Goal: Information Seeking & Learning: Learn about a topic

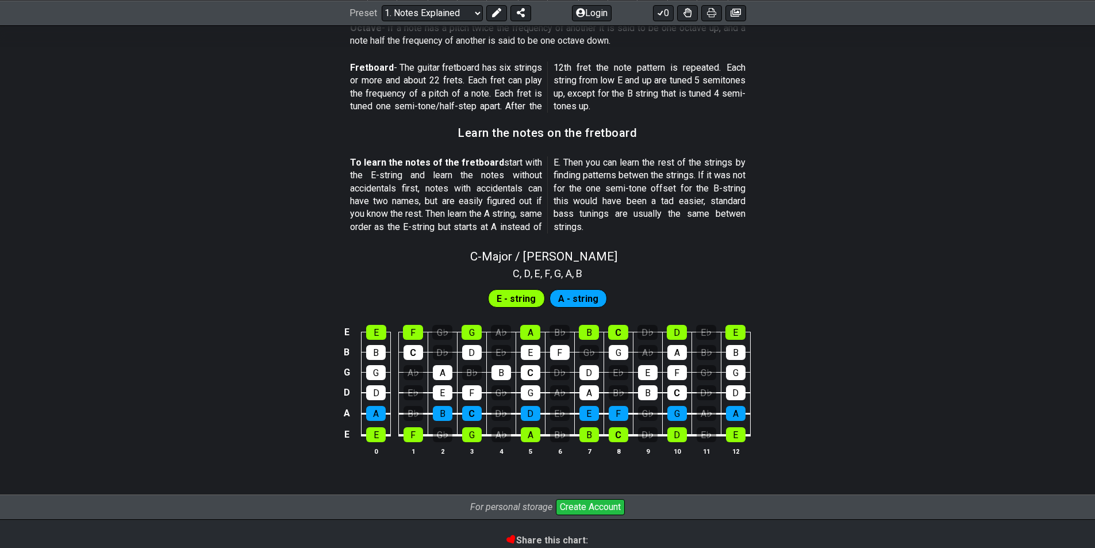
scroll to position [938, 0]
click at [434, 10] on select "Welcome to #fretflip! Initial Preset Custom Preset Minor Pentatonic Major Penta…" at bounding box center [432, 13] width 101 height 16
click at [382, 21] on select "Welcome to #fretflip! Initial Preset Custom Preset Minor Pentatonic Major Penta…" at bounding box center [432, 13] width 101 height 16
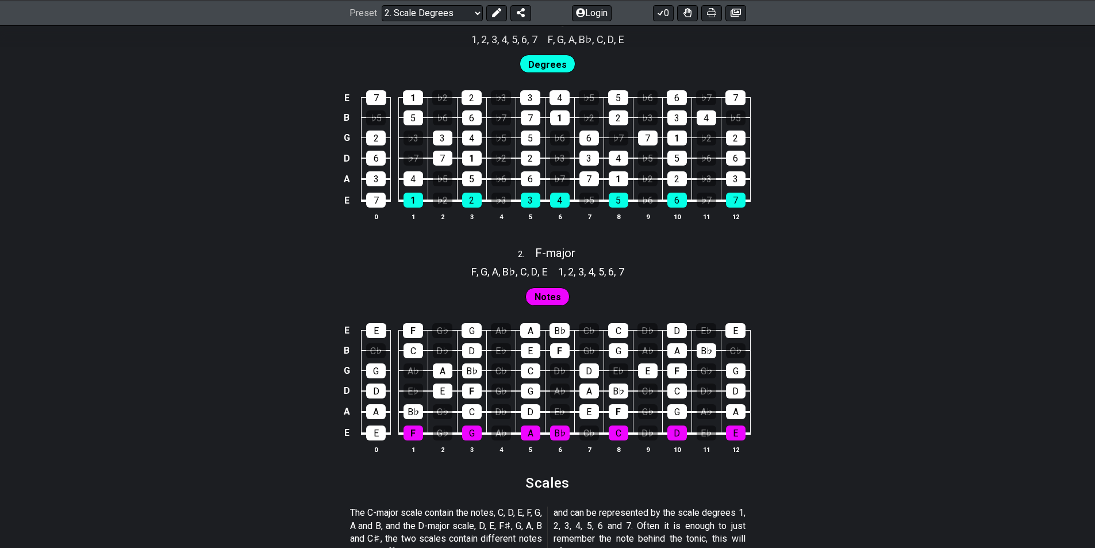
scroll to position [805, 0]
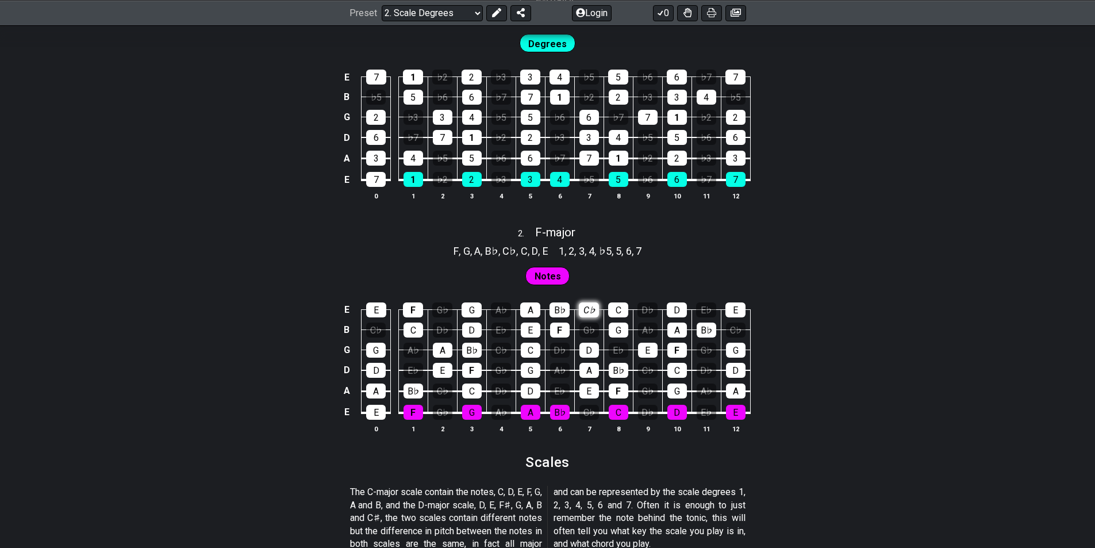
click at [582, 312] on div "C♭" at bounding box center [589, 309] width 20 height 15
click at [582, 311] on div "C♭" at bounding box center [589, 309] width 20 height 15
click at [563, 305] on div "B♭" at bounding box center [560, 309] width 20 height 15
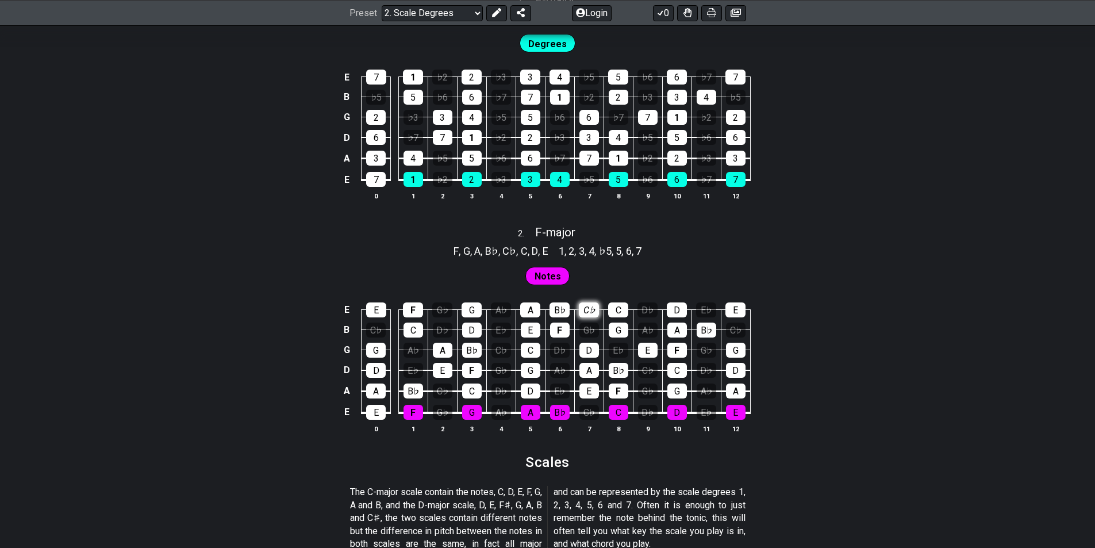
click at [584, 309] on div "C♭" at bounding box center [589, 309] width 20 height 15
click at [643, 315] on div "D♭" at bounding box center [647, 309] width 20 height 15
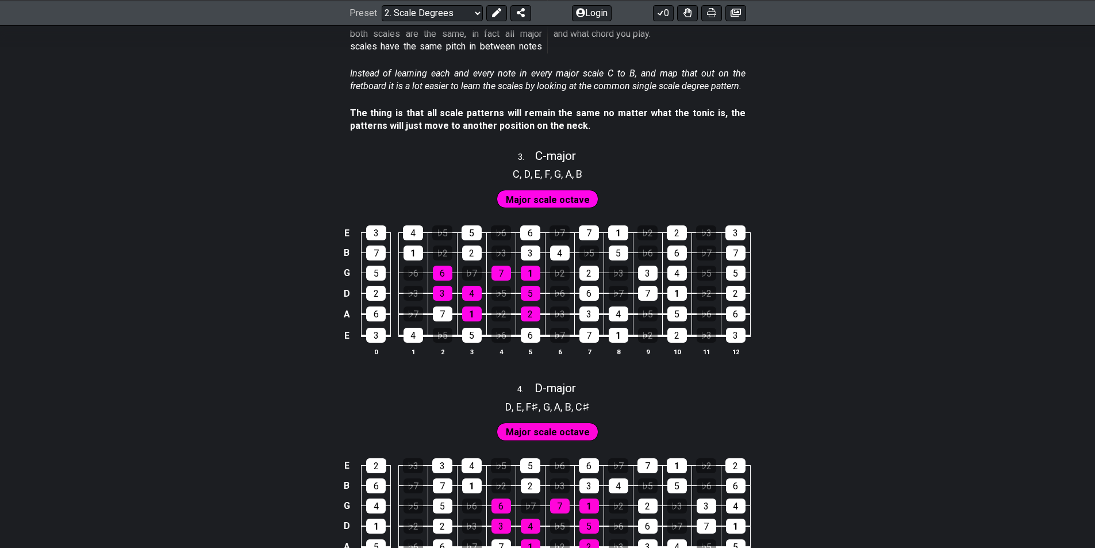
scroll to position [1437, 0]
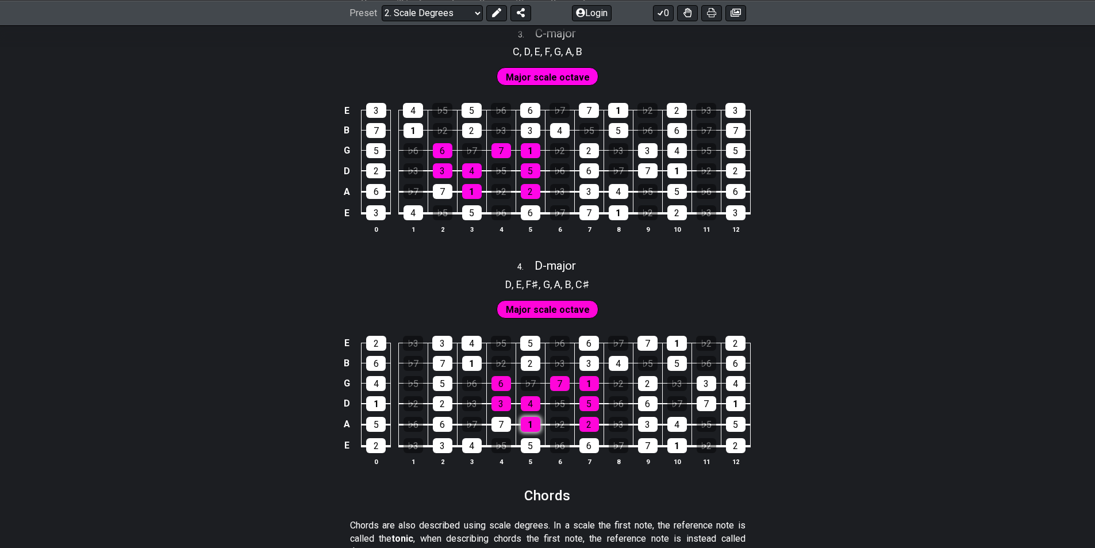
click at [531, 427] on div "1" at bounding box center [531, 424] width 20 height 15
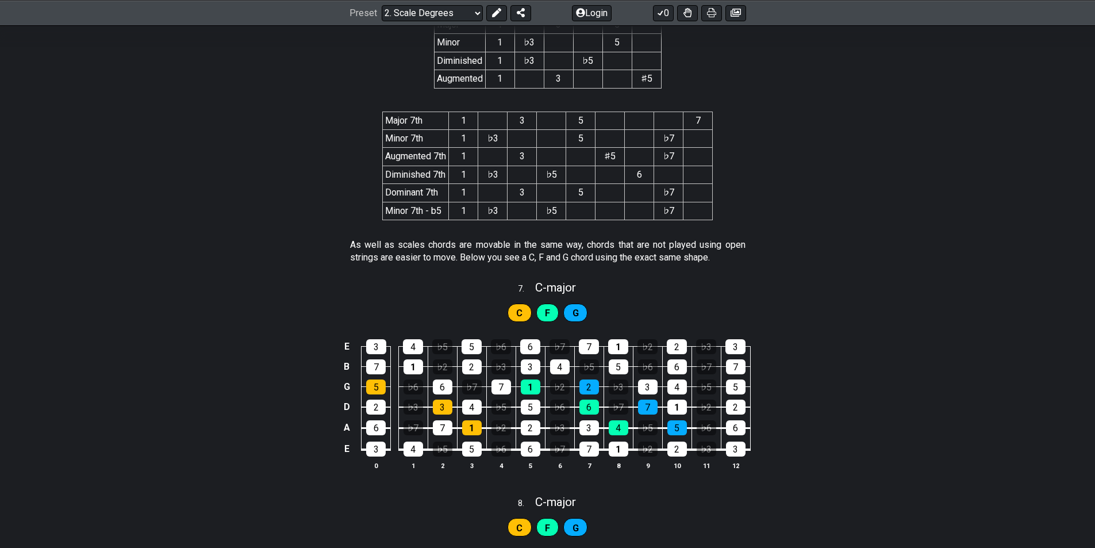
scroll to position [2299, 0]
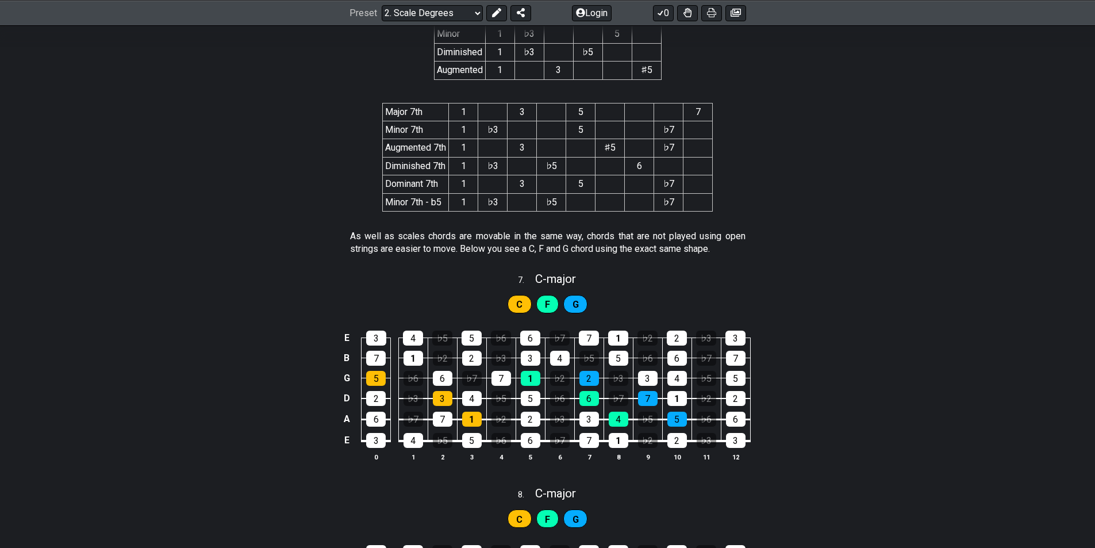
click at [515, 301] on div "C" at bounding box center [520, 304] width 24 height 18
click at [409, 17] on select "Welcome to #fretflip! Initial Preset Custom Preset Minor Pentatonic Major Penta…" at bounding box center [432, 13] width 101 height 16
click at [382, 5] on select "Welcome to #fretflip! Initial Preset Custom Preset Minor Pentatonic Major Penta…" at bounding box center [432, 13] width 101 height 16
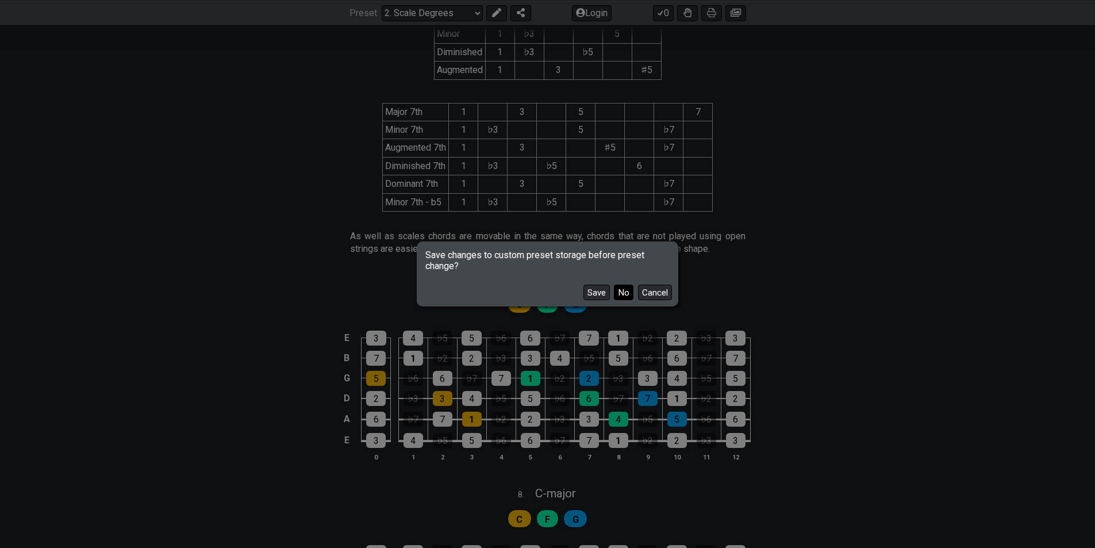
click at [617, 294] on button "No" at bounding box center [624, 293] width 20 height 16
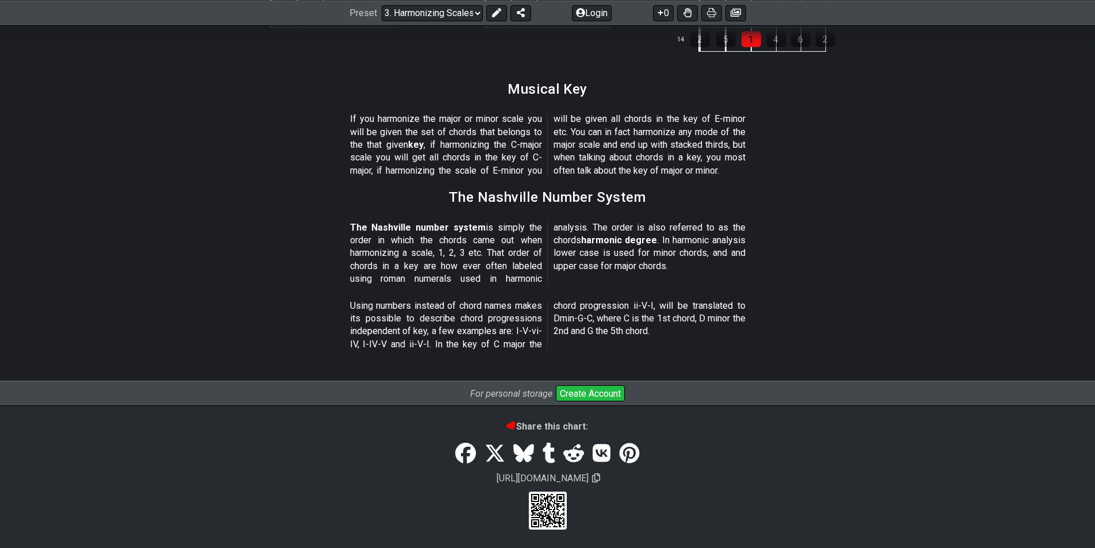
scroll to position [628, 0]
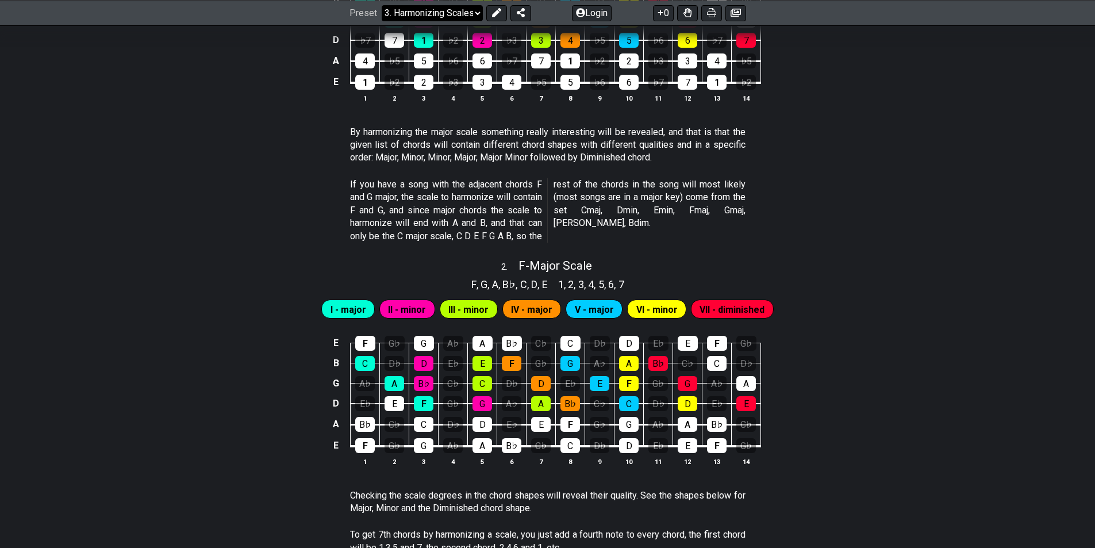
click at [422, 9] on select "Welcome to #fretflip! Initial Preset Custom Preset Minor Pentatonic Major Penta…" at bounding box center [432, 13] width 101 height 16
click at [382, 21] on select "Welcome to #fretflip! Initial Preset Custom Preset Minor Pentatonic Major Penta…" at bounding box center [432, 13] width 101 height 16
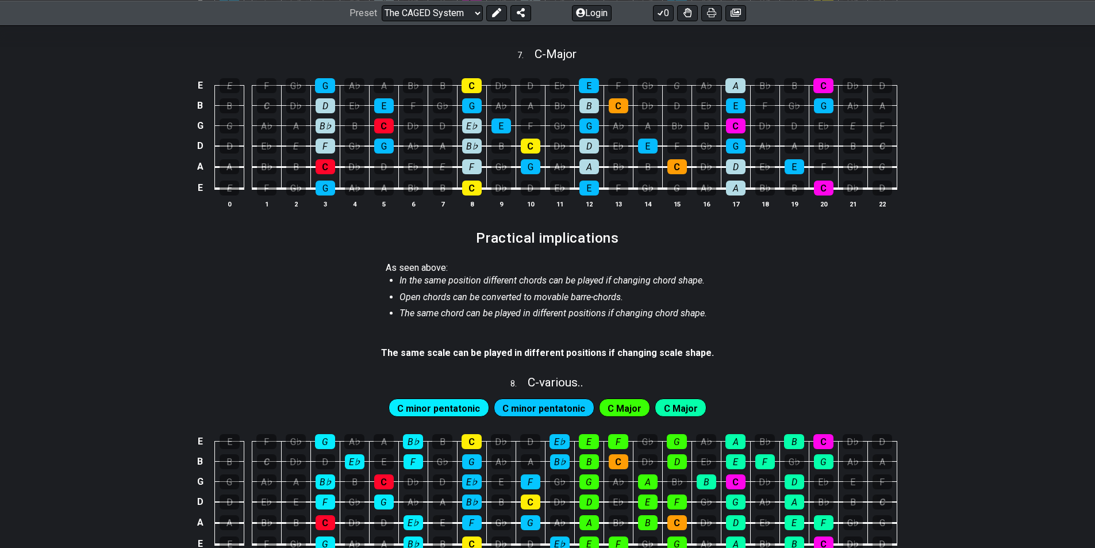
scroll to position [862, 0]
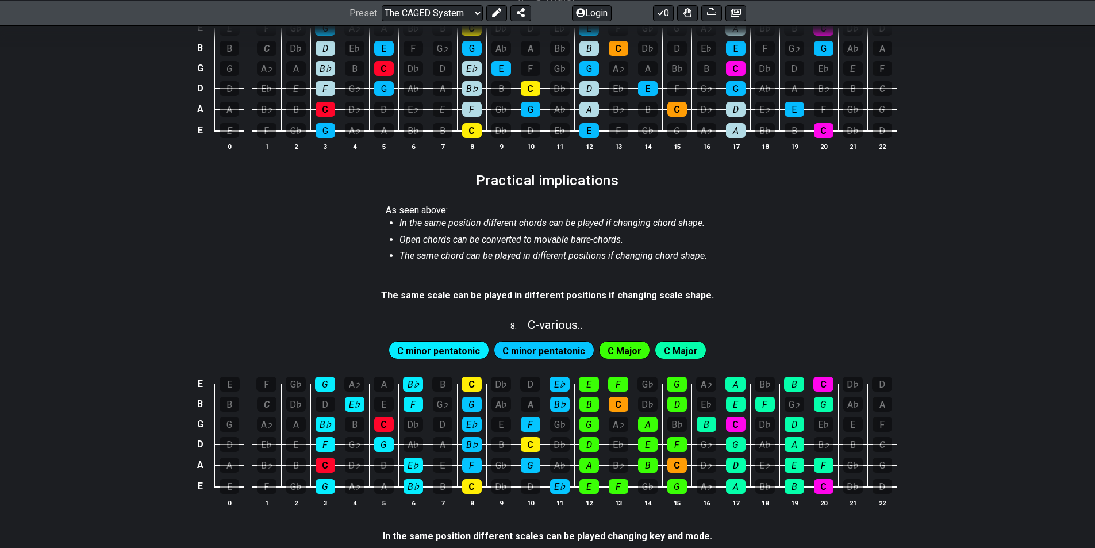
click at [419, 349] on span "C minor pentatonic" at bounding box center [438, 351] width 83 height 17
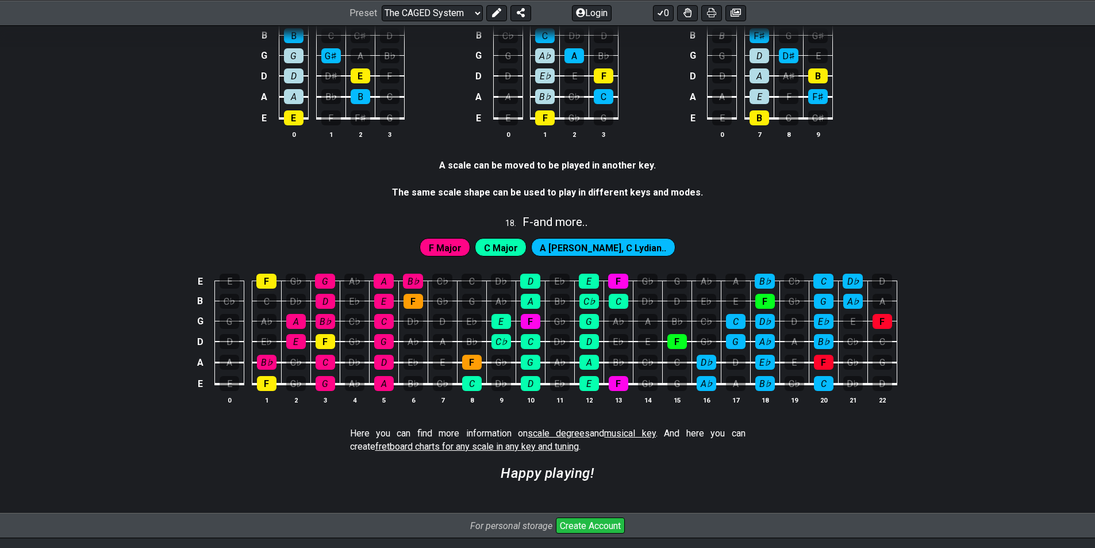
scroll to position [2920, 0]
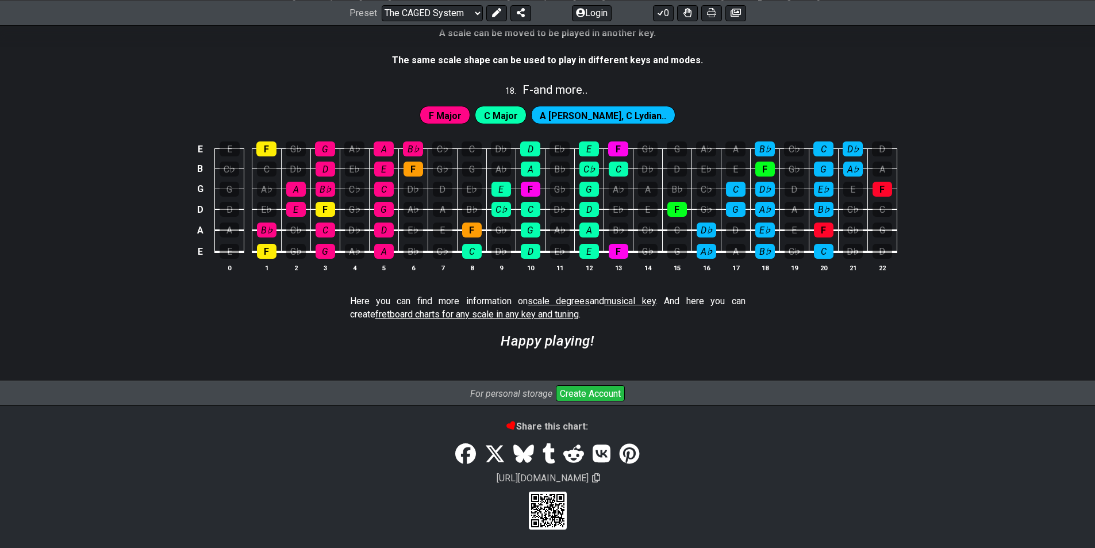
click at [449, 3] on div "Preset Welcome to #fretflip! Initial Preset Custom Preset Minor Pentatonic Majo…" at bounding box center [547, 12] width 1095 height 25
click at [448, 6] on select "Welcome to #fretflip! Initial Preset Custom Preset Minor Pentatonic Major Penta…" at bounding box center [432, 13] width 101 height 16
click at [382, 21] on select "Welcome to #fretflip! Initial Preset Custom Preset Minor Pentatonic Major Penta…" at bounding box center [432, 13] width 101 height 16
select select "/how-to-solo"
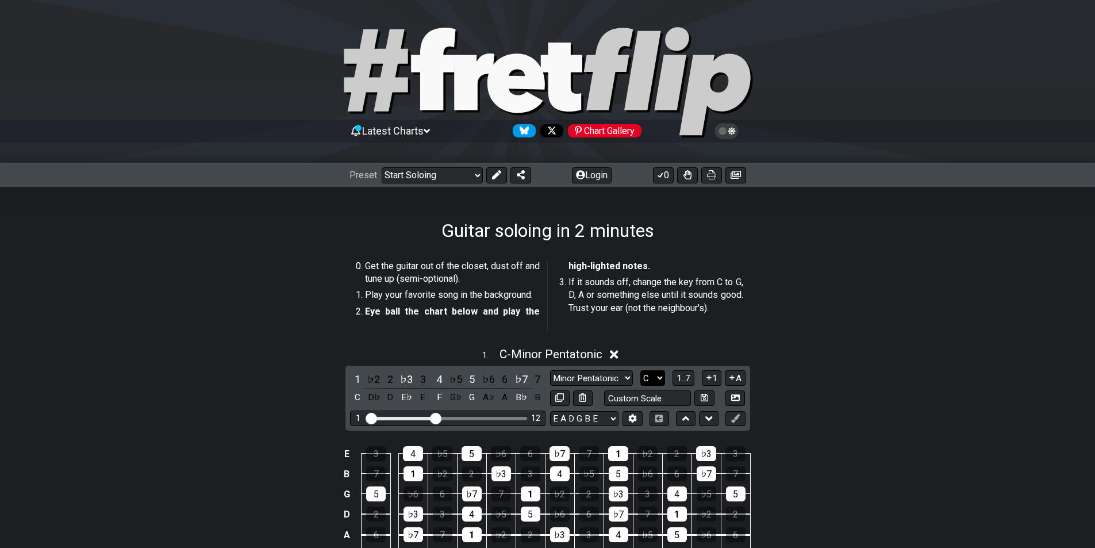
click at [650, 377] on select "A♭ A A♯ B♭ B C C♯ D♭ D D♯ E♭ E F F♯ G♭ G G♯" at bounding box center [652, 378] width 25 height 16
click at [694, 382] on button "1..7" at bounding box center [684, 378] width 22 height 16
click at [692, 382] on button "..." at bounding box center [684, 378] width 20 height 16
click at [665, 379] on select "A♭ A A♯ B♭ B C C♯ D♭ D D♯ E♭ E F F♯ G♭ G G♯" at bounding box center [653, 378] width 25 height 16
click at [641, 370] on select "A♭ A A♯ B♭ B C C♯ D♭ D D♯ E♭ E F F♯ G♭ G G♯" at bounding box center [653, 378] width 25 height 16
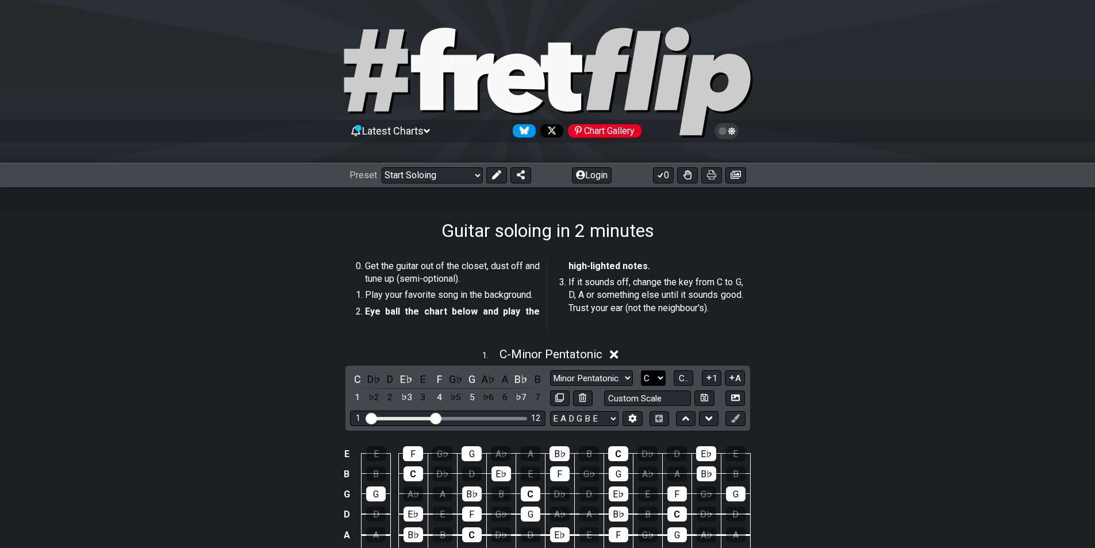
click at [648, 381] on select "A♭ A A♯ B♭ B C C♯ D♭ D D♯ E♭ E F F♯ G♭ G G♯" at bounding box center [653, 378] width 25 height 16
select select "B"
click at [641, 370] on select "A♭ A A♯ B♭ B C C♯ D♭ D D♯ E♭ E F F♯ G♭ G G♯" at bounding box center [653, 378] width 25 height 16
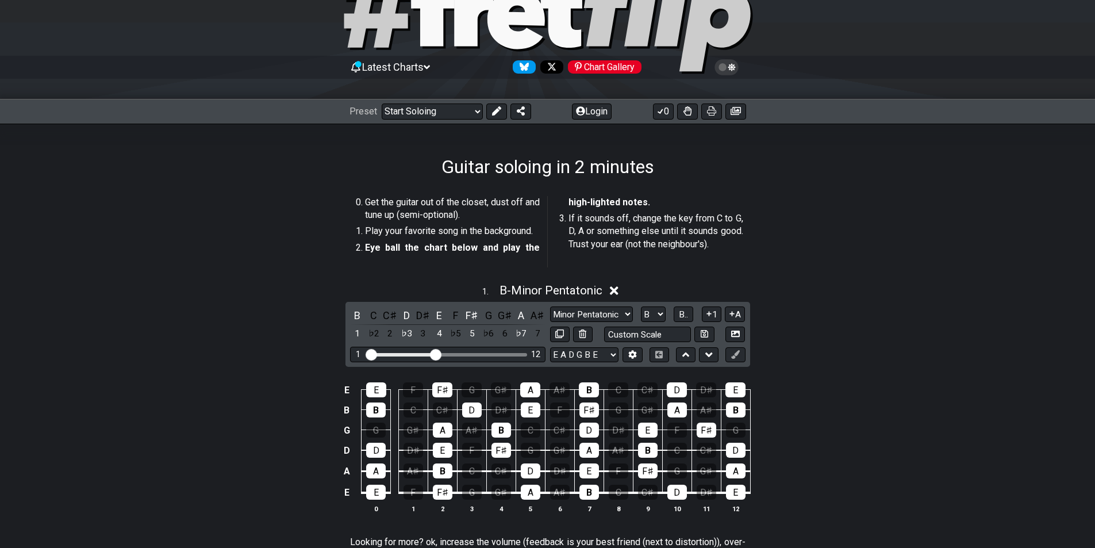
scroll to position [115, 0]
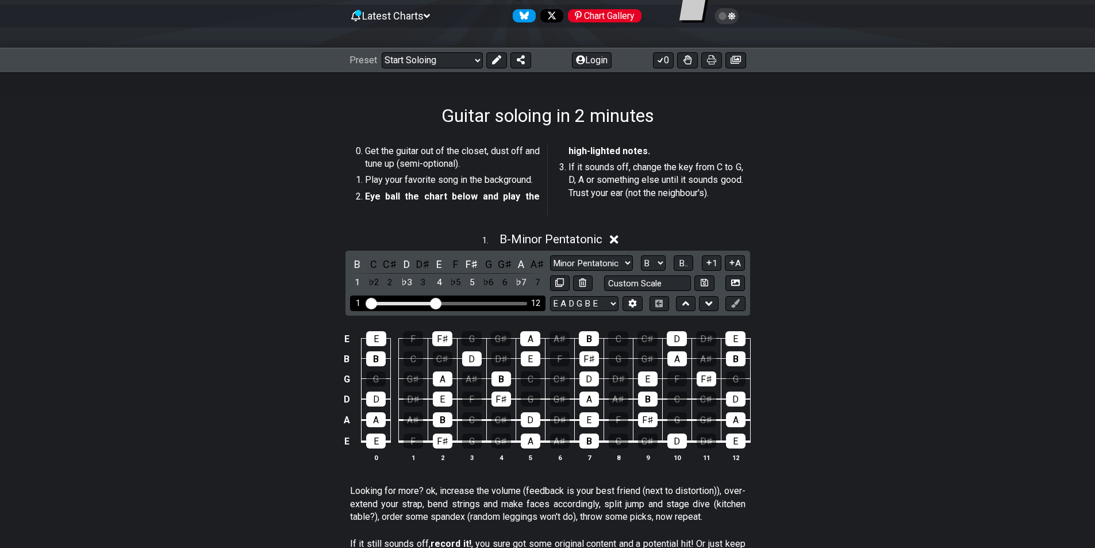
click at [481, 302] on div "Visible fret range" at bounding box center [447, 303] width 159 height 3
drag, startPoint x: 437, startPoint y: 302, endPoint x: 456, endPoint y: 301, distance: 19.0
click at [456, 302] on input "Visible fret range" at bounding box center [447, 302] width 163 height 0
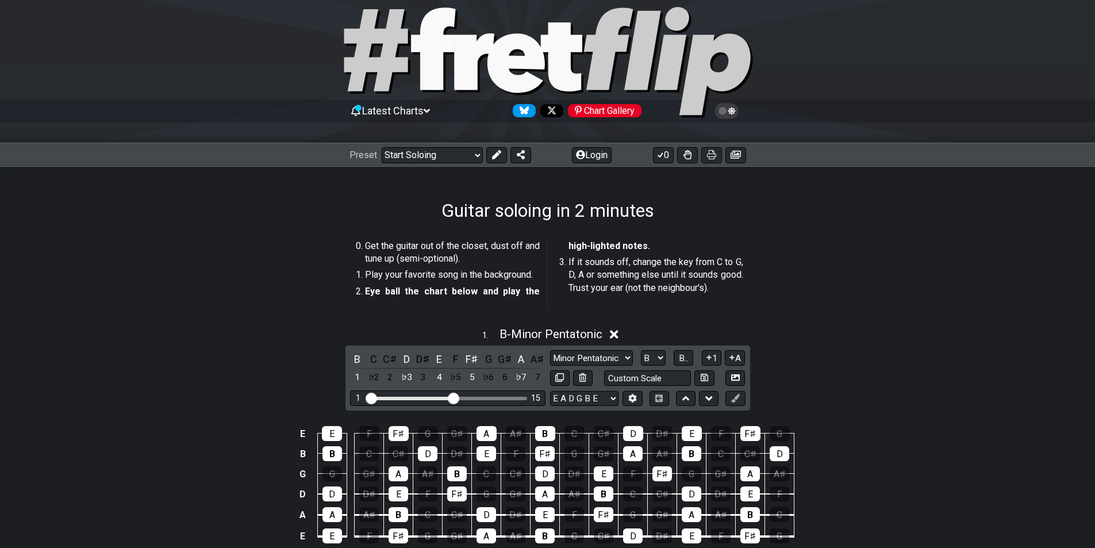
scroll to position [0, 0]
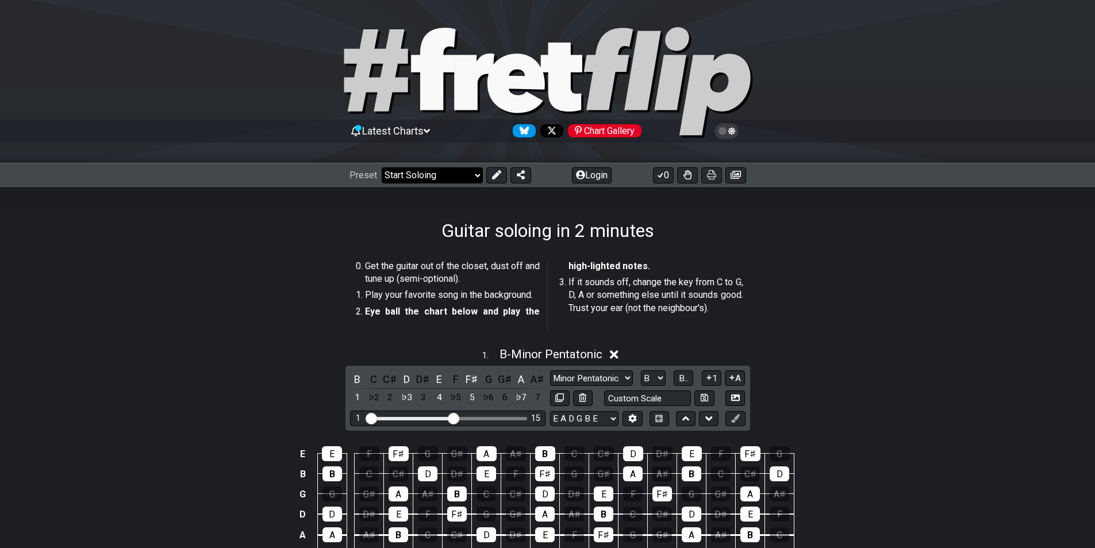
click at [451, 174] on select "Welcome to #fretflip! Initial Preset Custom Preset Minor Pentatonic Major Penta…" at bounding box center [432, 175] width 101 height 16
click at [382, 167] on select "Welcome to #fretflip! Initial Preset Custom Preset Minor Pentatonic Major Penta…" at bounding box center [432, 175] width 101 height 16
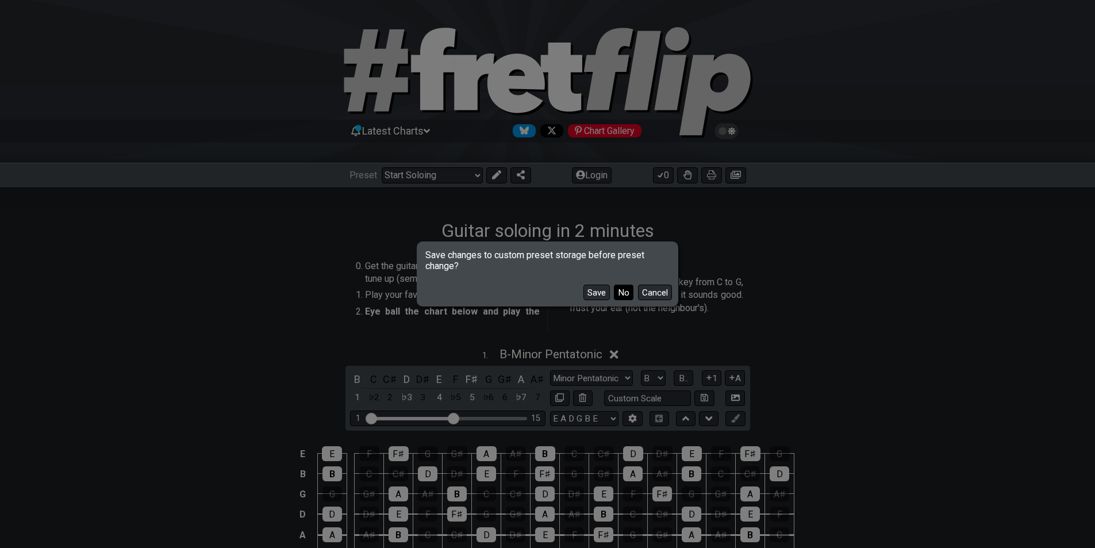
click at [625, 295] on button "No" at bounding box center [624, 293] width 20 height 16
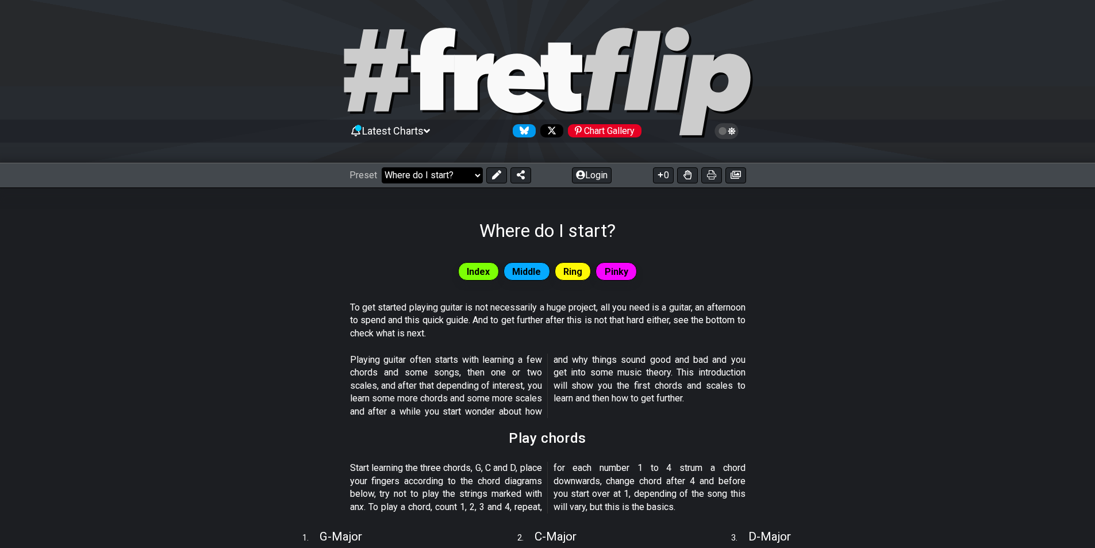
click at [414, 181] on select "Welcome to #fretflip! Initial Preset Custom Preset Minor Pentatonic Major Penta…" at bounding box center [432, 175] width 101 height 16
click at [382, 167] on select "Welcome to #fretflip! Initial Preset Custom Preset Minor Pentatonic Major Penta…" at bounding box center [432, 175] width 101 height 16
select select "/find-all-notes"
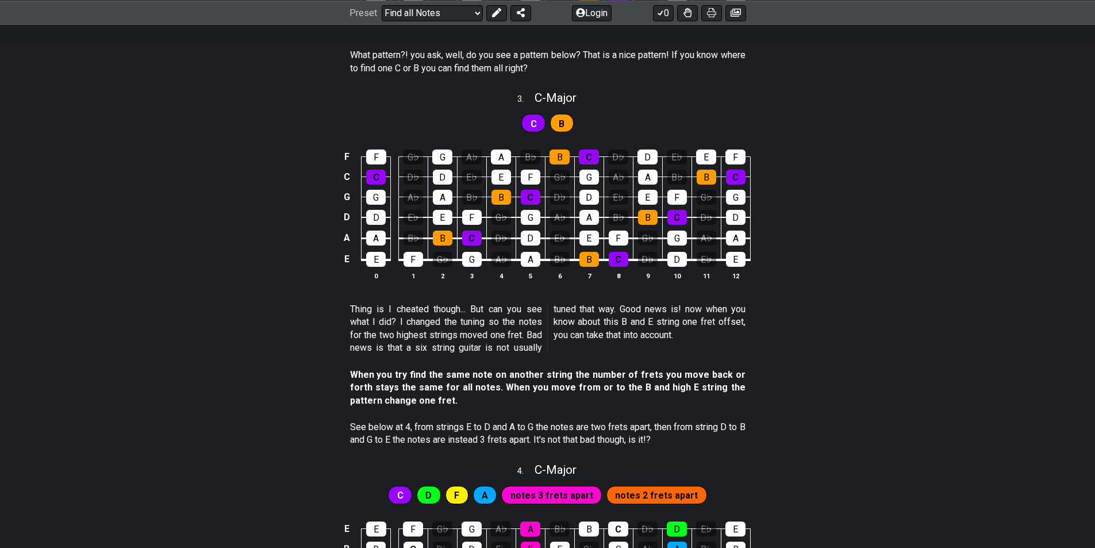
scroll to position [805, 0]
